Goal: Information Seeking & Learning: Learn about a topic

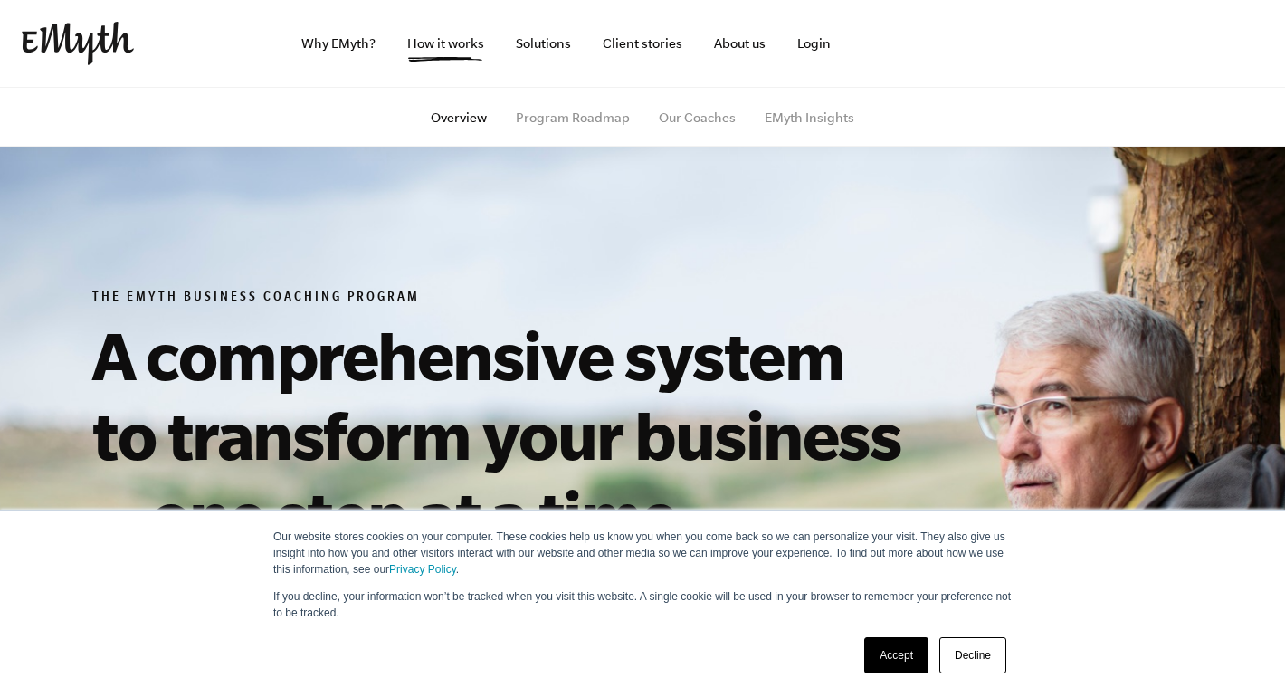
click at [891, 653] on link "Accept" at bounding box center [896, 655] width 64 height 36
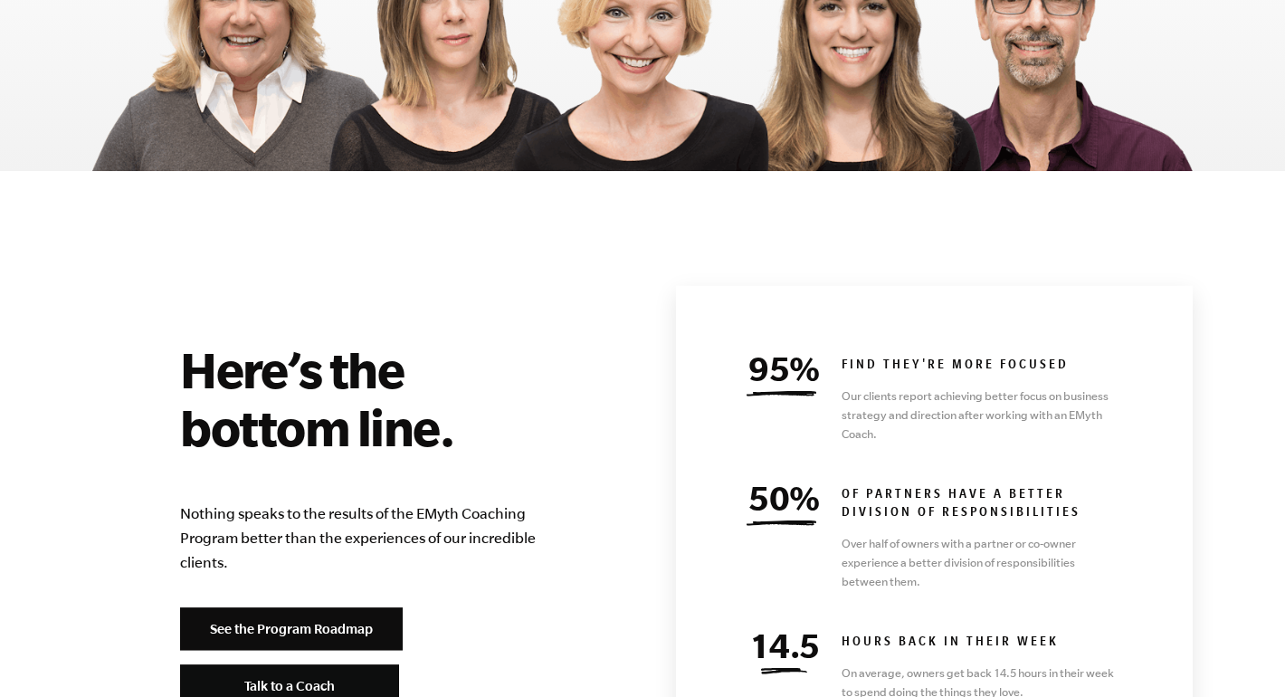
scroll to position [7678, 0]
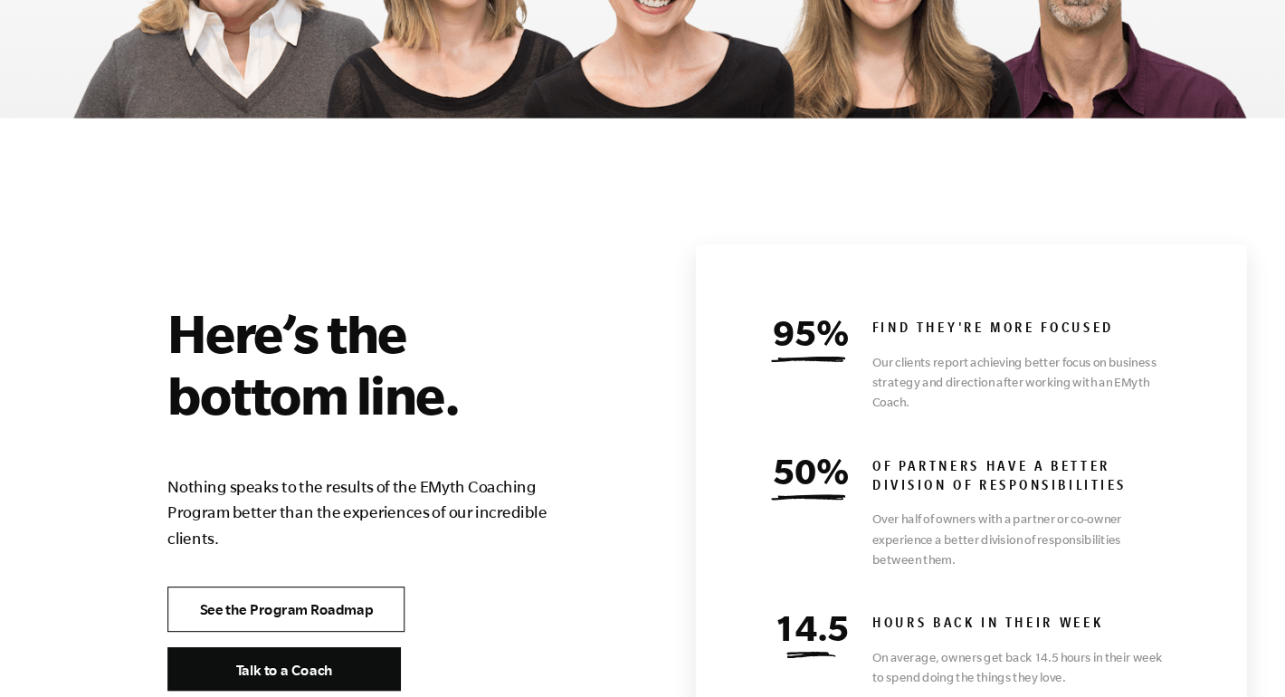
click at [344, 582] on link "See the Program Roadmap" at bounding box center [291, 603] width 223 height 43
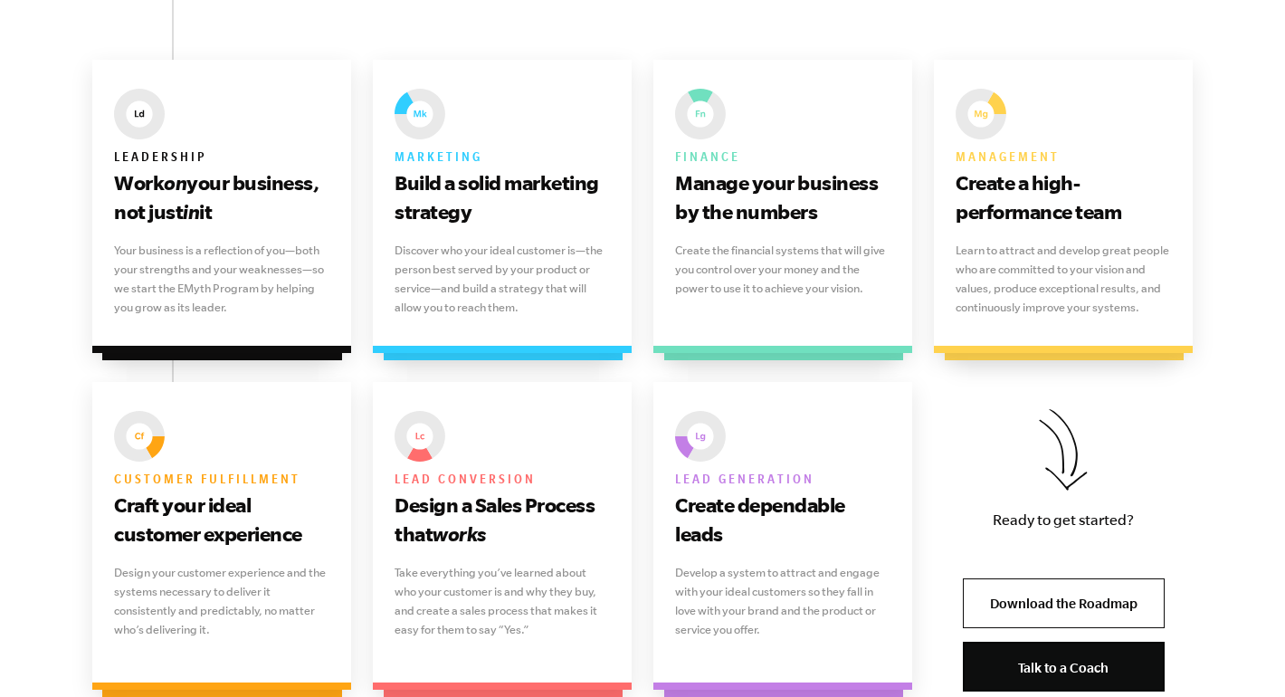
scroll to position [1194, 0]
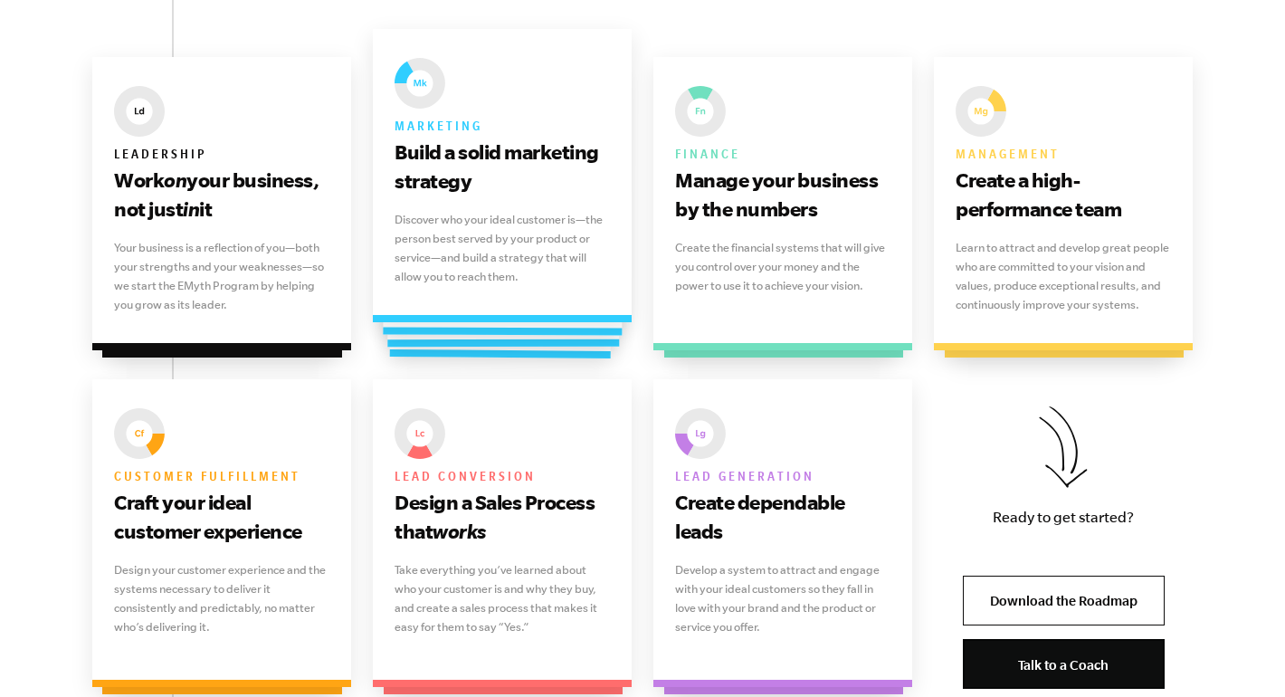
click at [517, 263] on p "Discover who your ideal customer is—the person best served by your product or s…" at bounding box center [502, 248] width 215 height 76
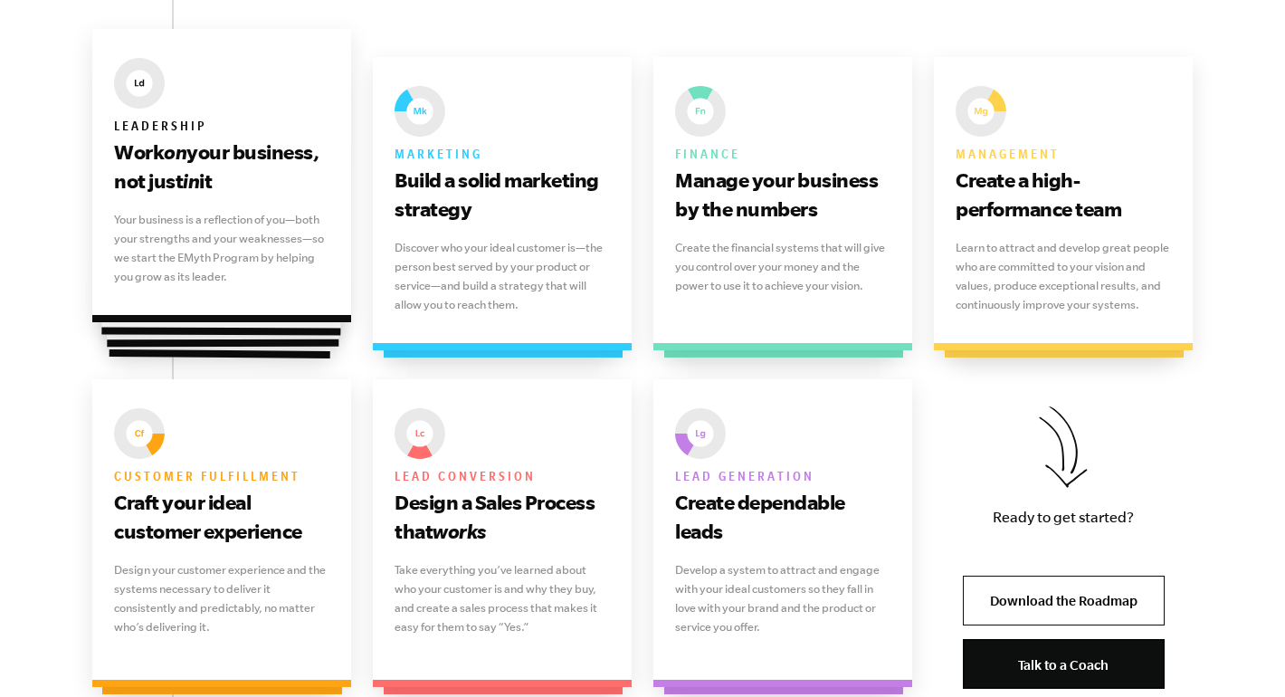
click at [178, 215] on p "Your business is a reflection of you—both your strengths and your weaknesses—so…" at bounding box center [221, 248] width 215 height 76
click at [145, 81] on img at bounding box center [139, 83] width 51 height 51
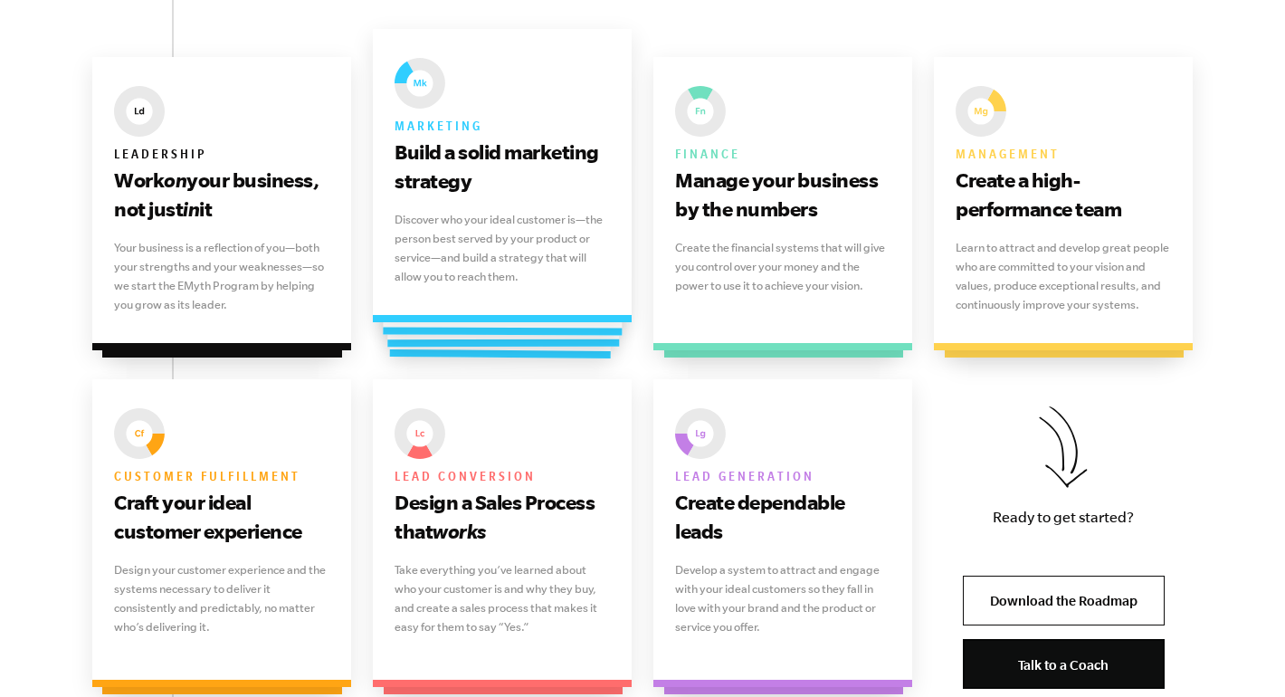
click at [446, 267] on p "Discover who your ideal customer is—the person best served by your product or s…" at bounding box center [502, 248] width 215 height 76
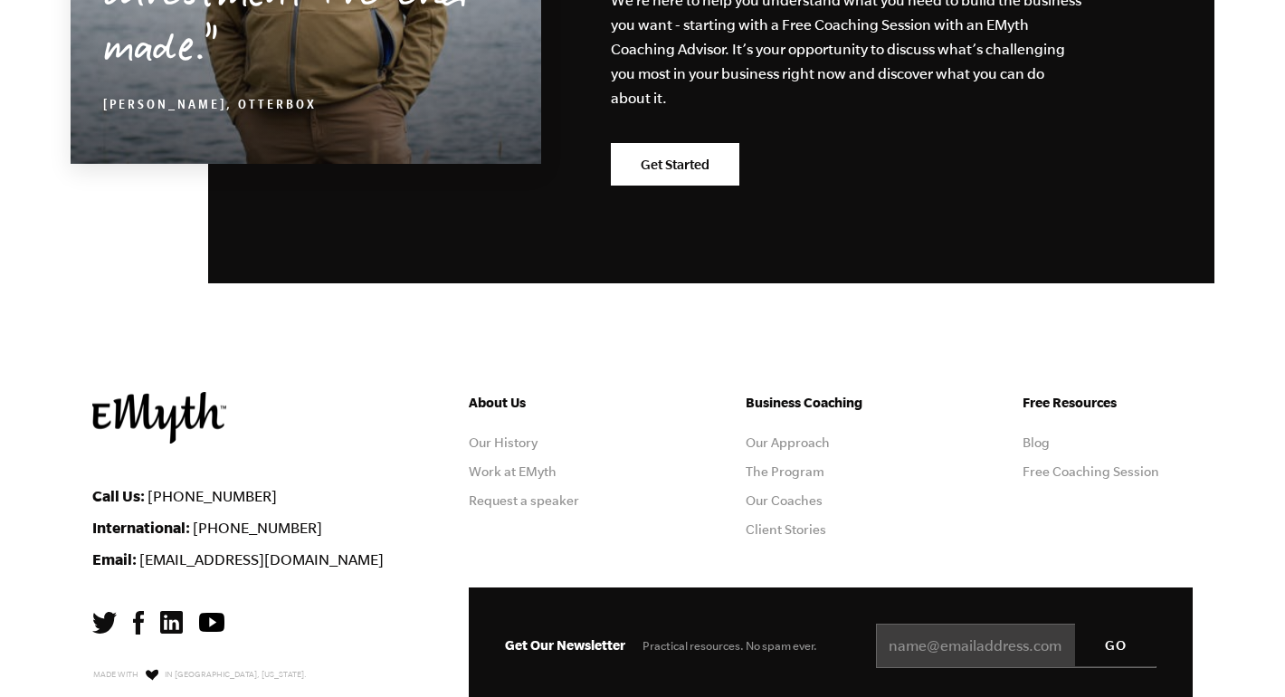
scroll to position [5102, 0]
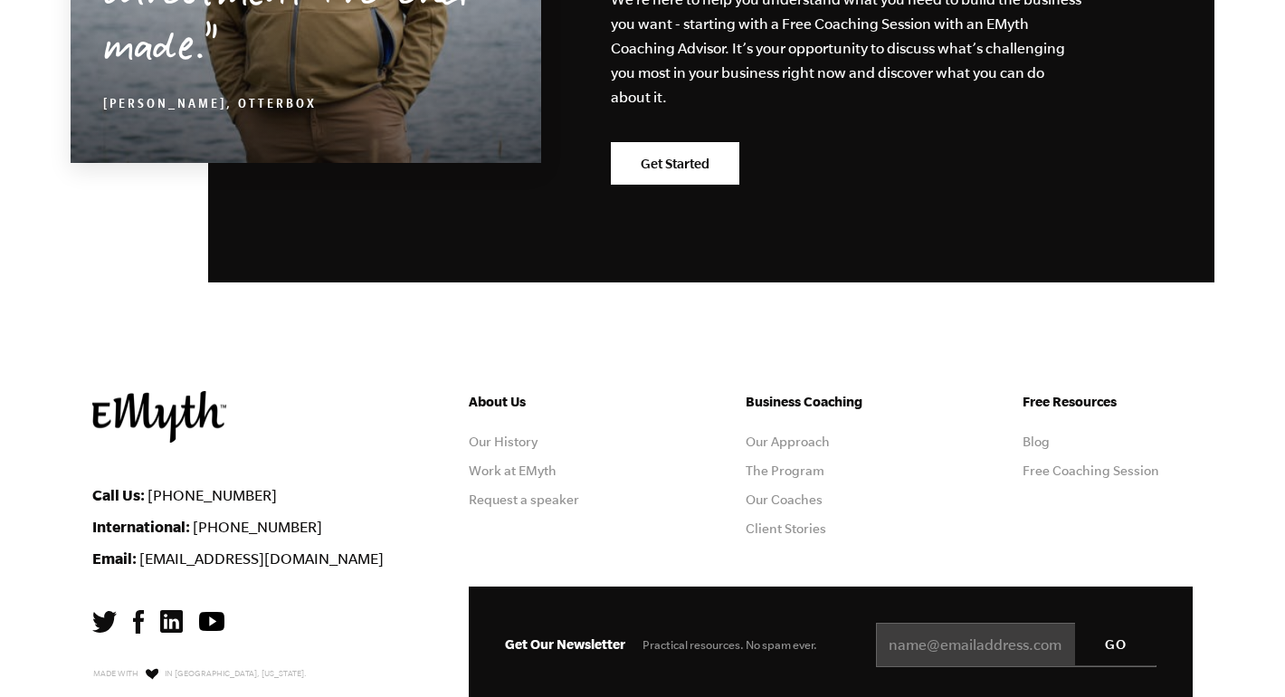
click at [798, 467] on link "The Program" at bounding box center [785, 470] width 79 height 14
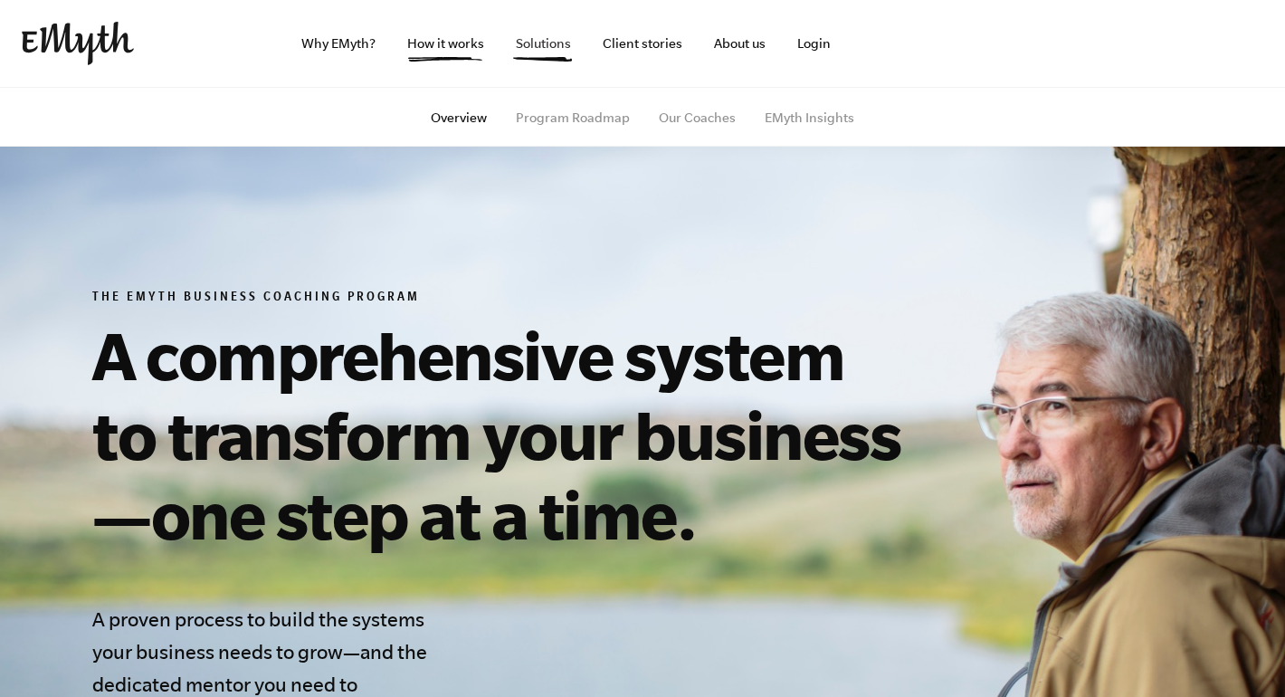
click at [544, 35] on link "Solutions" at bounding box center [543, 43] width 84 height 87
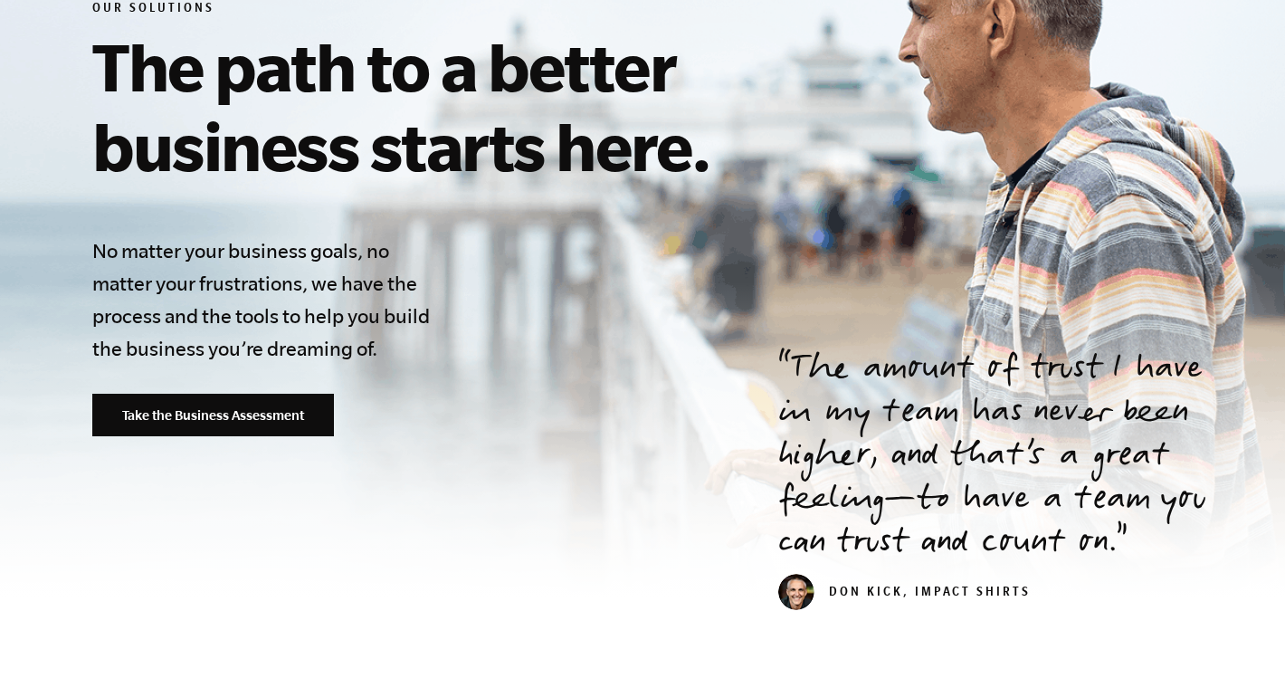
scroll to position [295, 0]
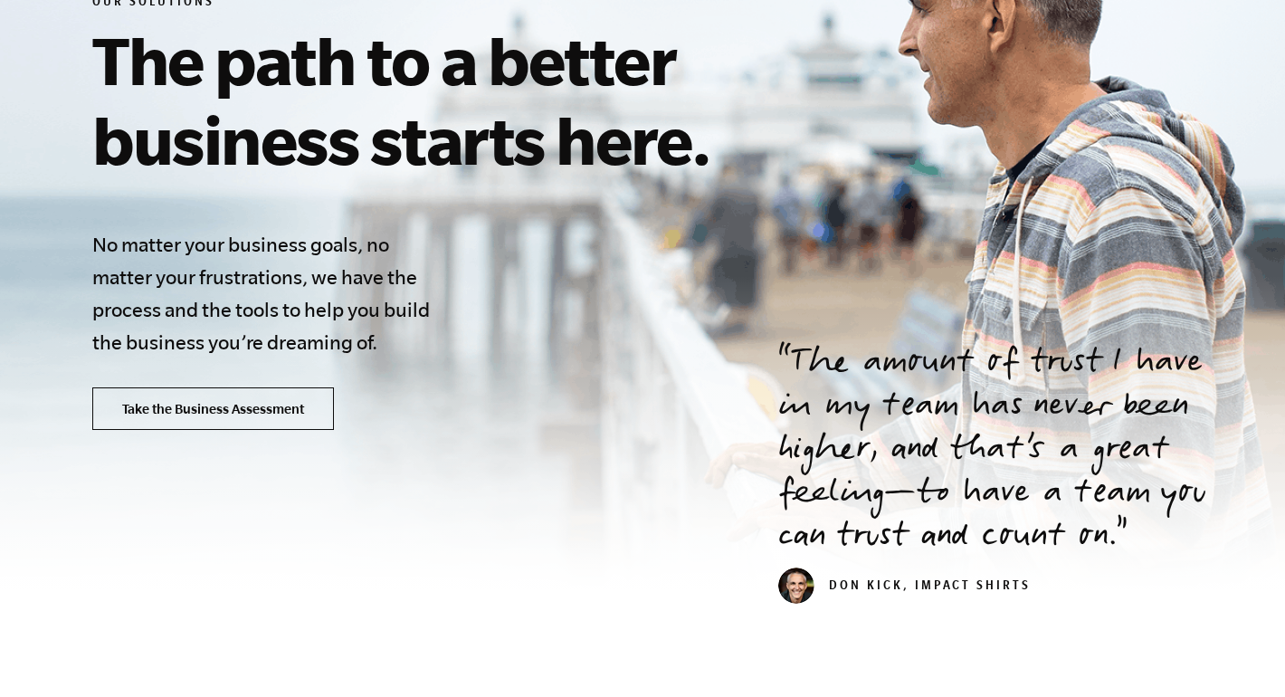
click at [234, 411] on link "Take the Business Assessment" at bounding box center [213, 408] width 242 height 43
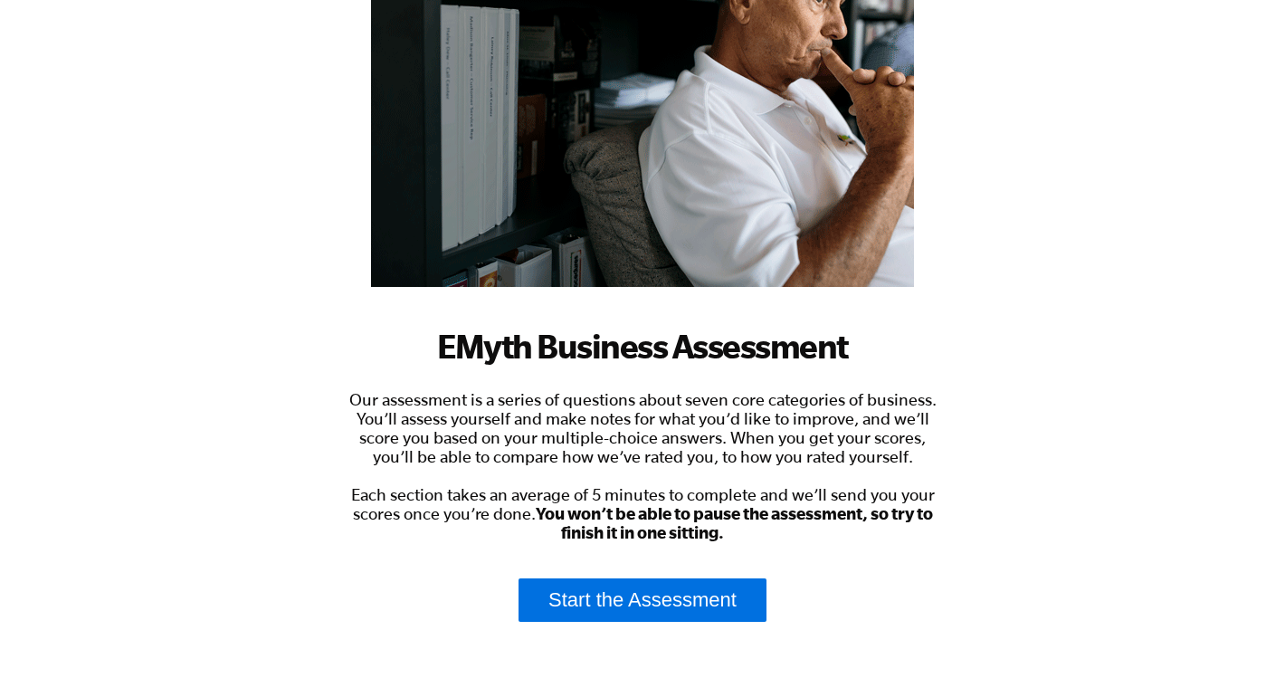
scroll to position [367, 0]
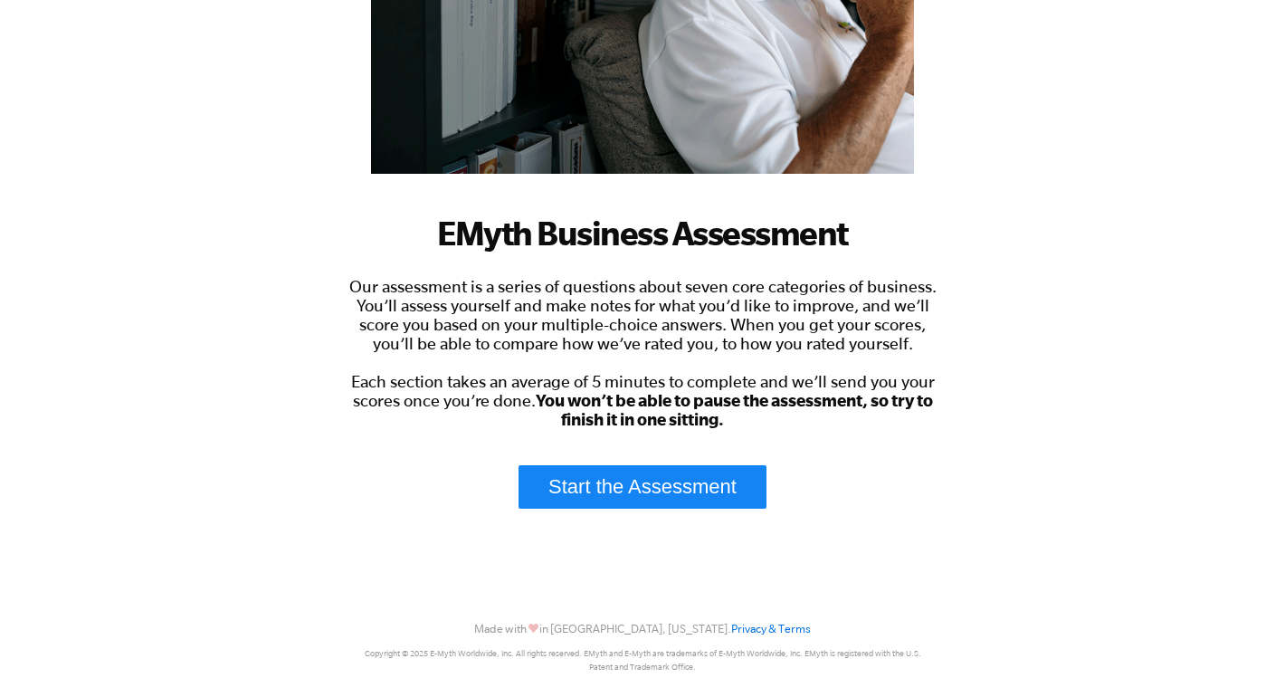
click at [655, 473] on link "Start the Assessment" at bounding box center [643, 486] width 248 height 43
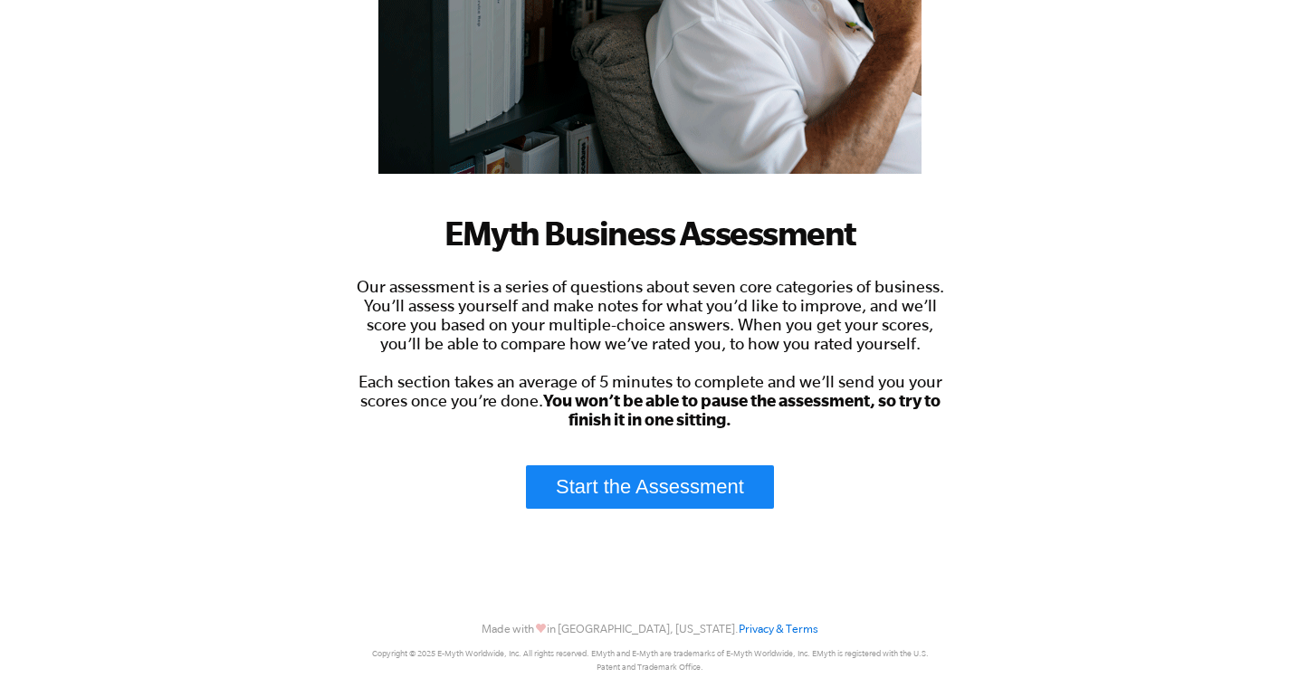
scroll to position [0, 0]
